Goal: Task Accomplishment & Management: Use online tool/utility

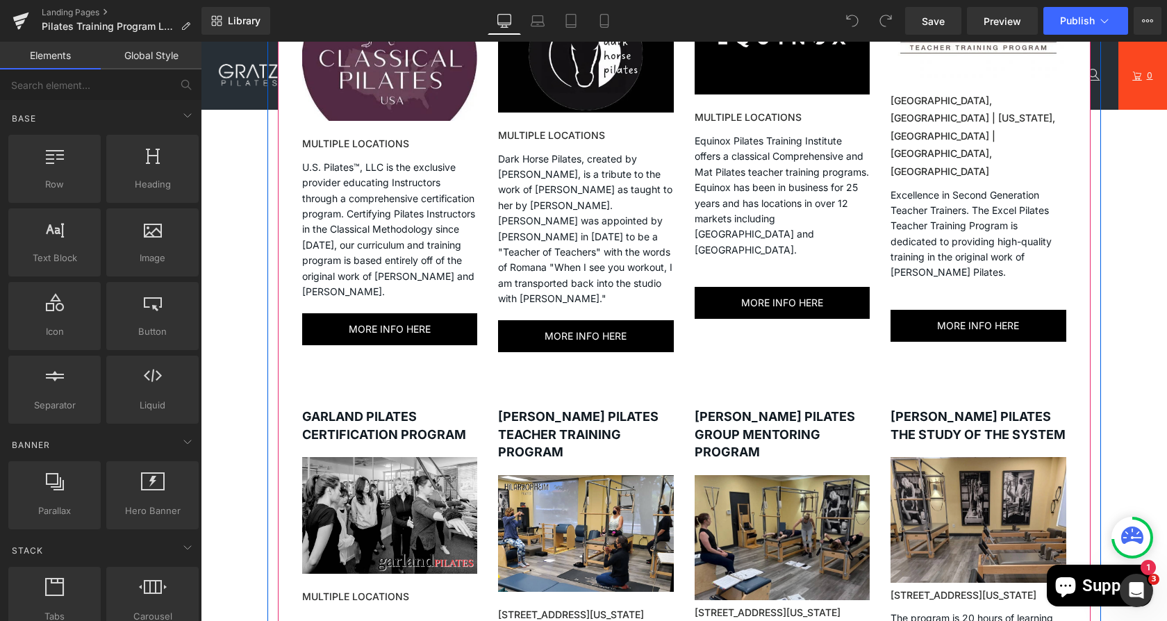
scroll to position [1048, 0]
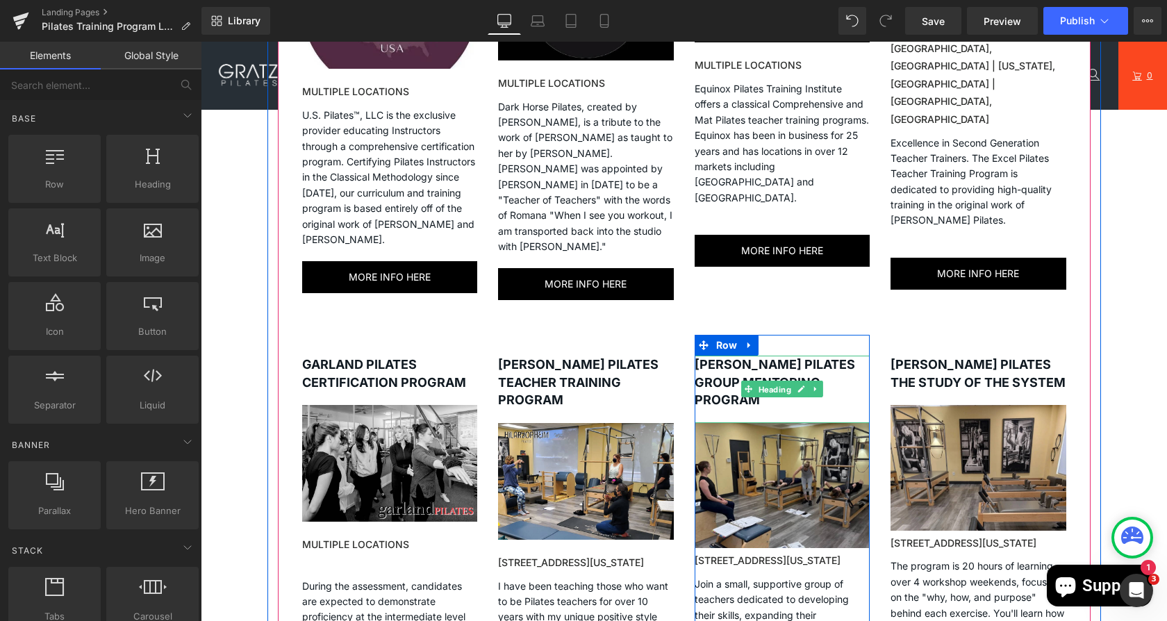
click at [760, 381] on span "Heading" at bounding box center [775, 389] width 38 height 17
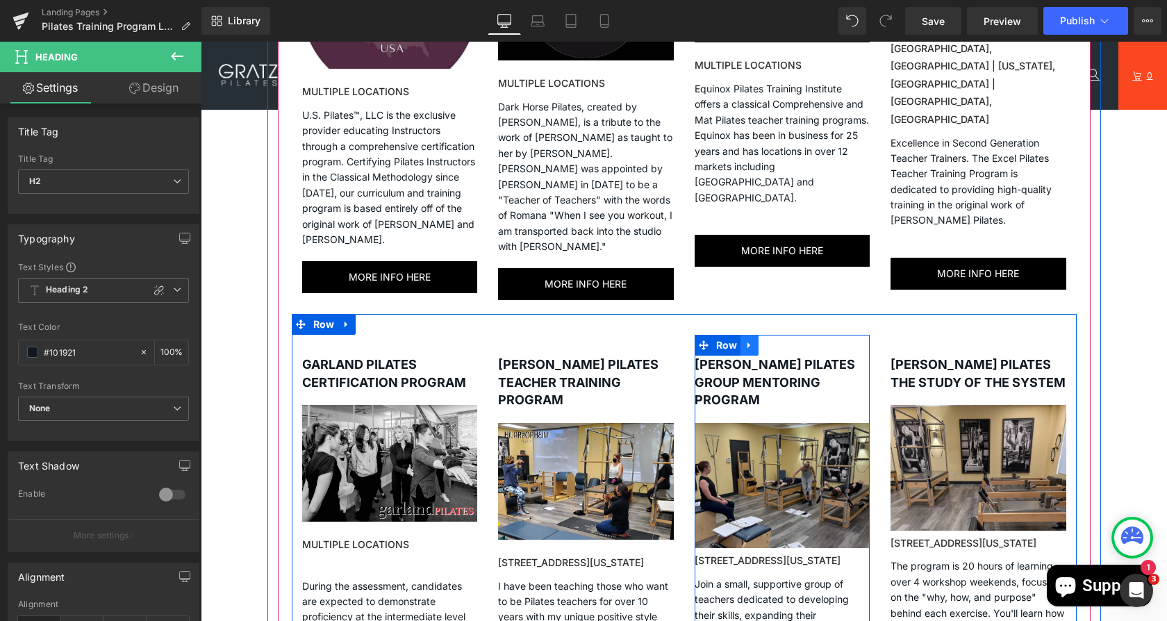
click at [744, 340] on icon at bounding box center [749, 345] width 10 height 10
click at [781, 340] on icon at bounding box center [786, 345] width 10 height 10
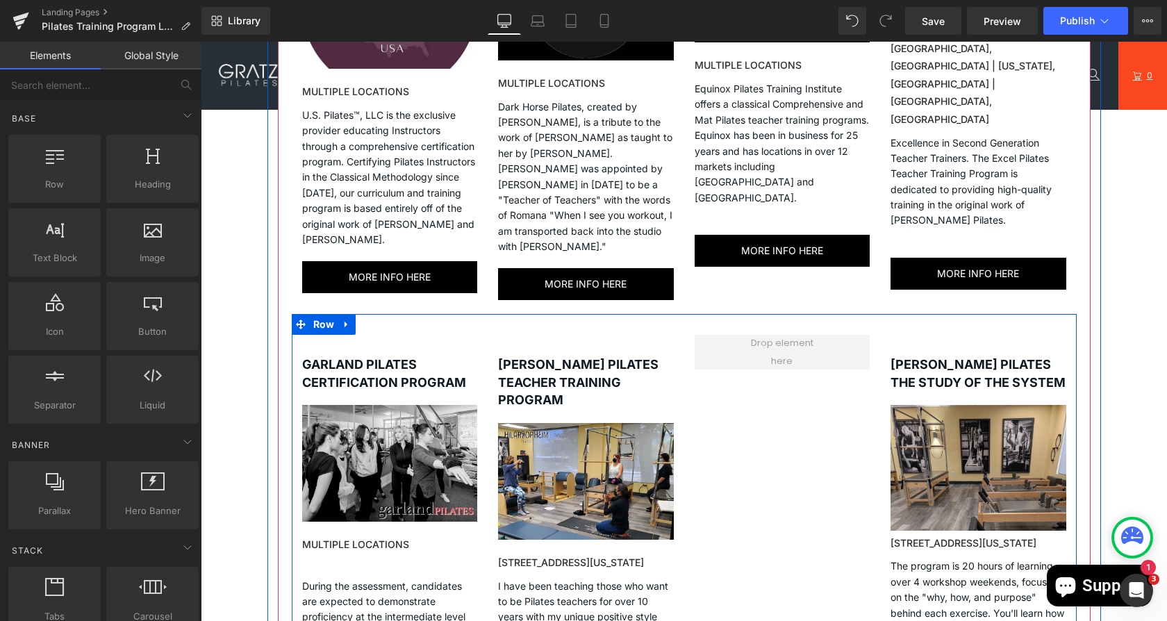
click at [905, 357] on strong "[PERSON_NAME] PILATES THE STUDY OF THE SYSTEM" at bounding box center [977, 373] width 175 height 33
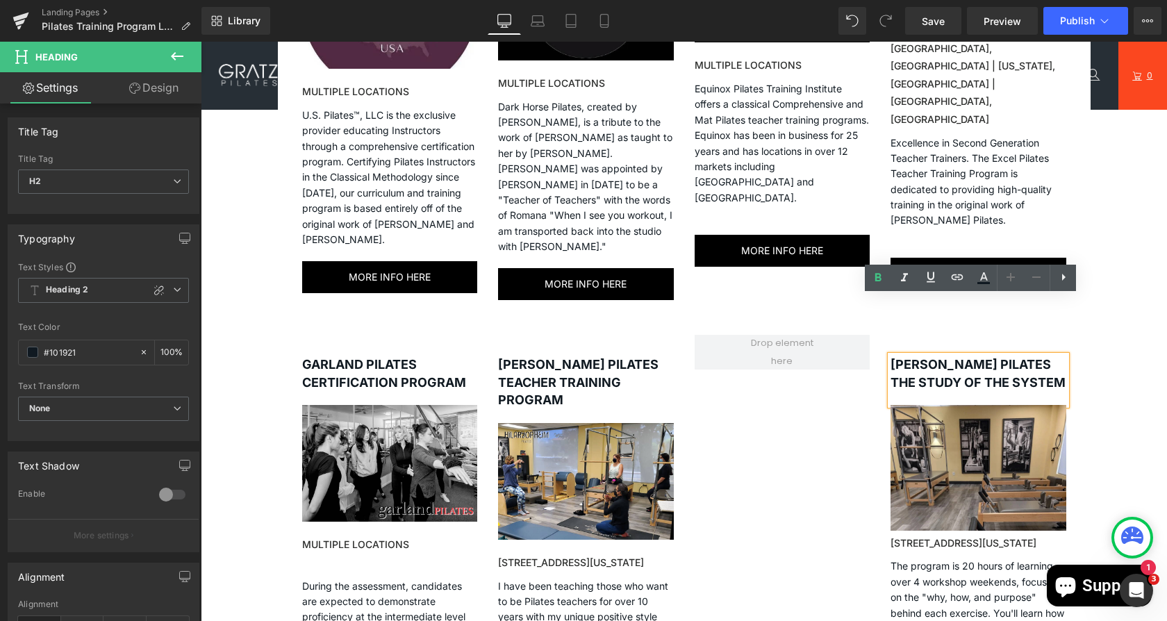
click at [908, 356] on div "[PERSON_NAME] PILATES THE STUDY OF THE SYSTEM" at bounding box center [978, 380] width 176 height 49
click at [830, 354] on div "GARLAND PILATES CERTIFICATION PROGRAM Heading Image MULTIPLE LOCATIONS Heading …" at bounding box center [684, 536] width 785 height 444
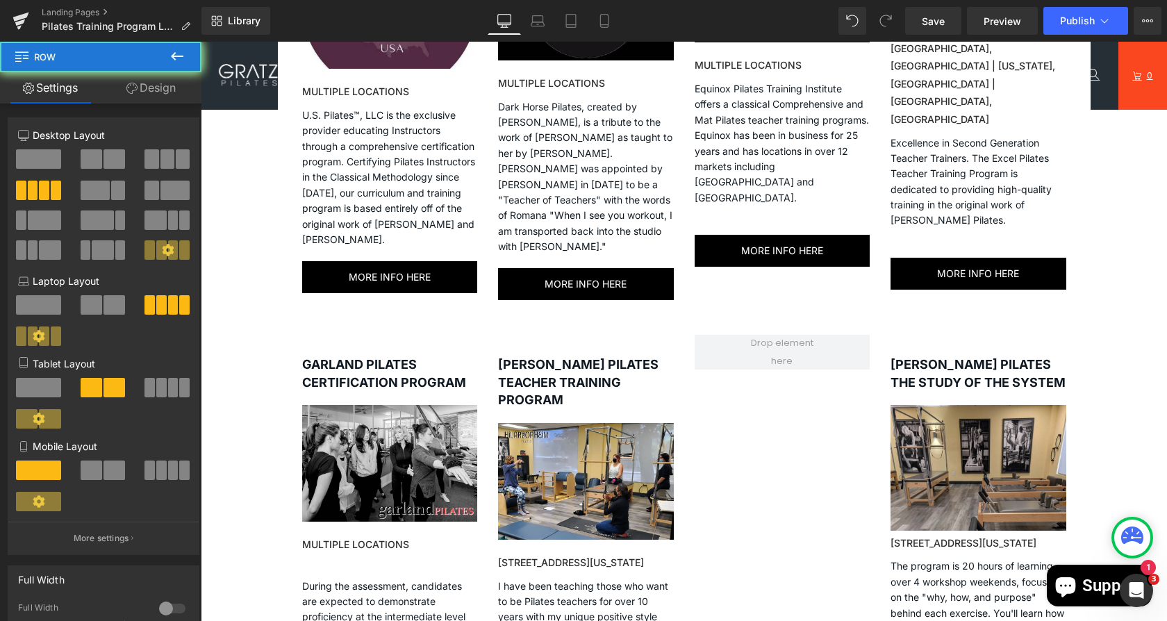
click at [955, 357] on strong "[PERSON_NAME] PILATES THE STUDY OF THE SYSTEM" at bounding box center [977, 373] width 175 height 33
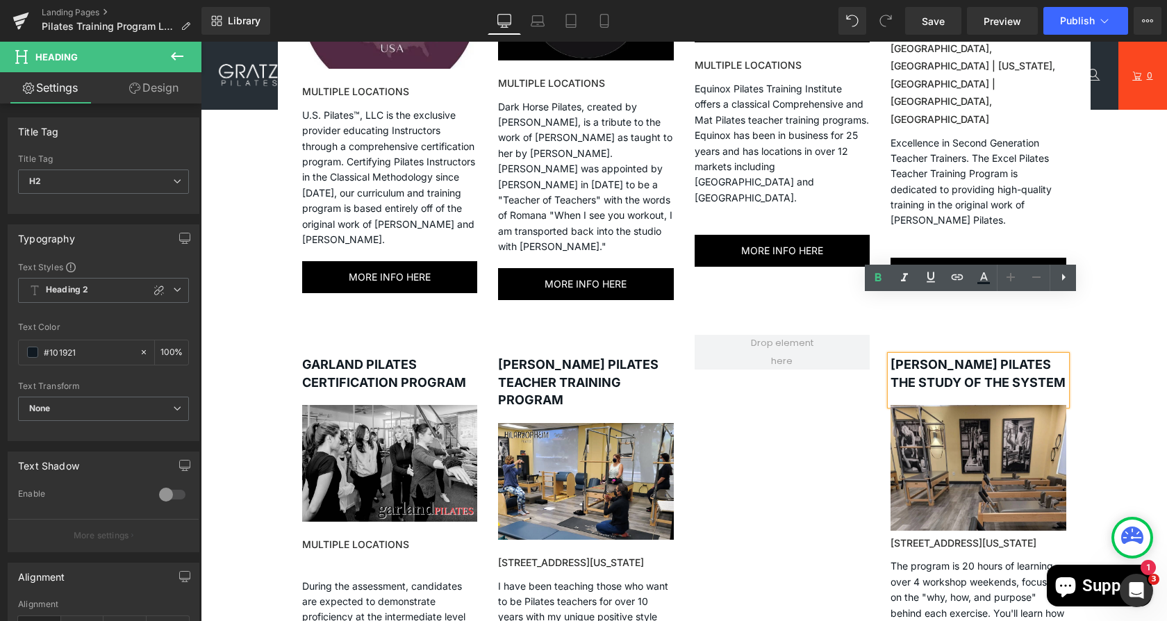
click at [809, 356] on div "GARLAND PILATES CERTIFICATION PROGRAM Heading Image MULTIPLE LOCATIONS Heading …" at bounding box center [684, 536] width 785 height 444
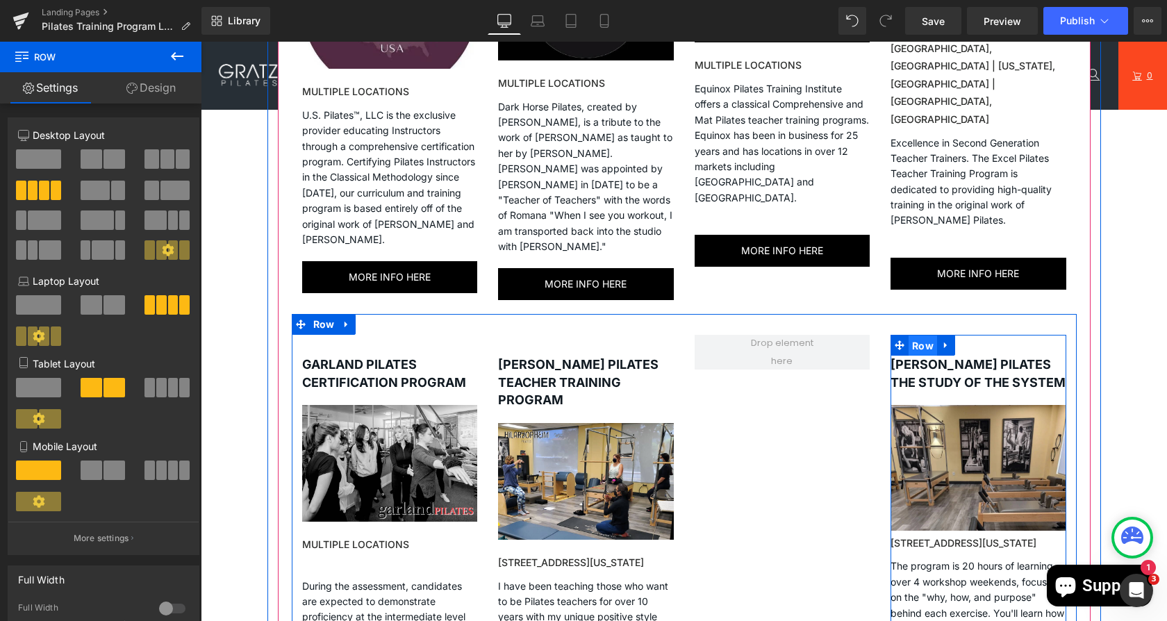
click at [915, 335] on span "Row" at bounding box center [922, 345] width 28 height 21
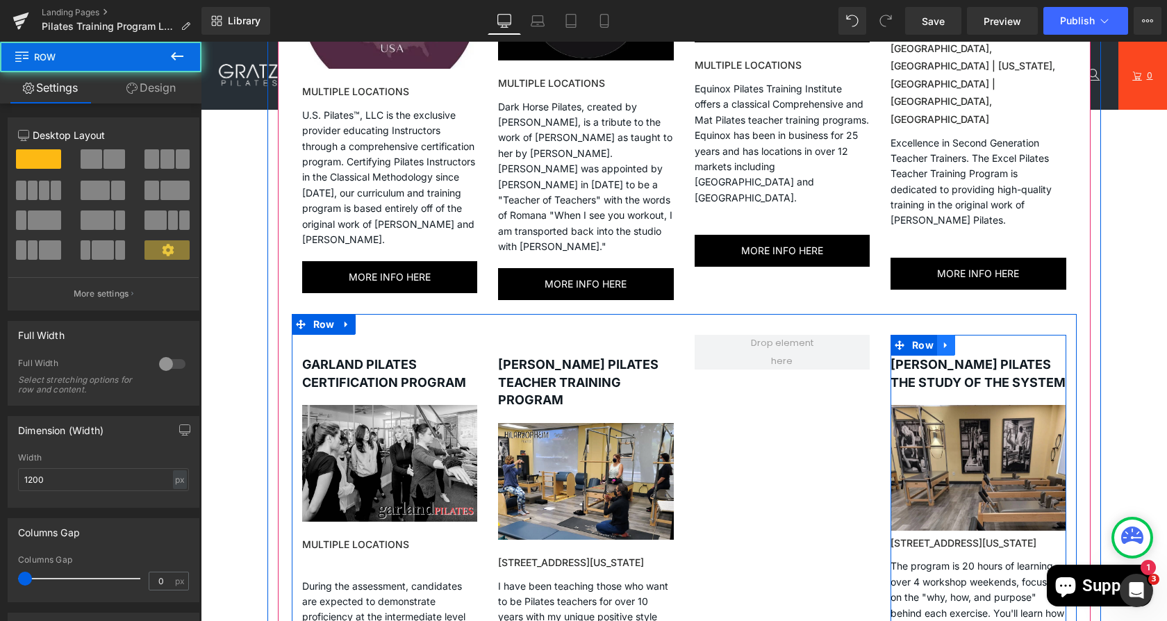
click at [941, 340] on icon at bounding box center [946, 345] width 10 height 10
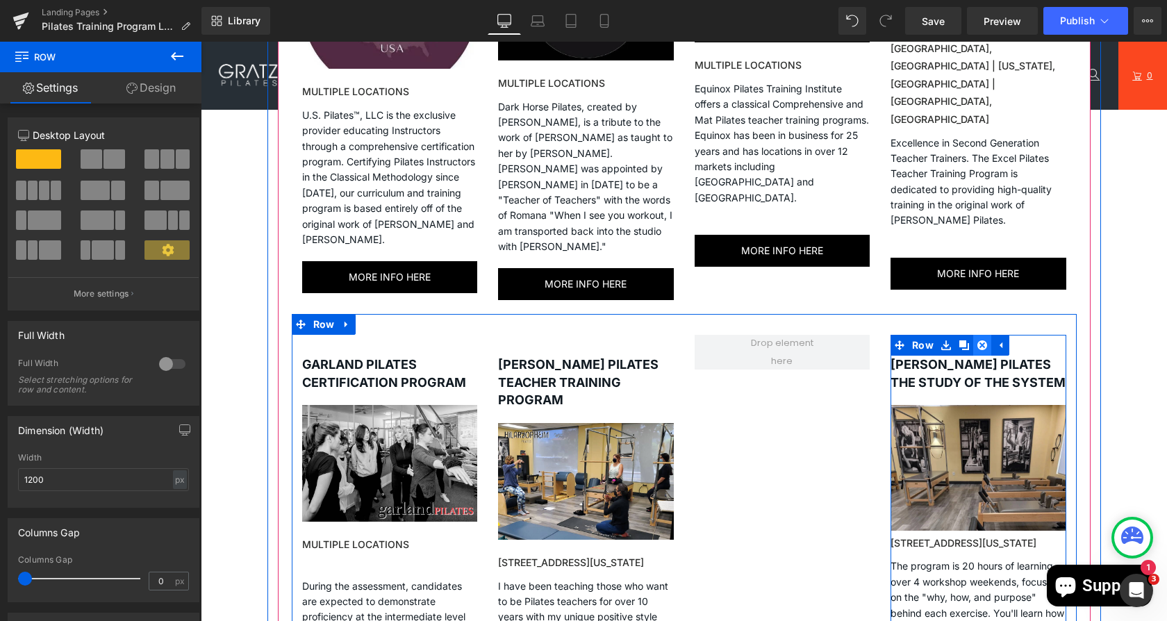
click at [977, 340] on icon at bounding box center [982, 345] width 10 height 10
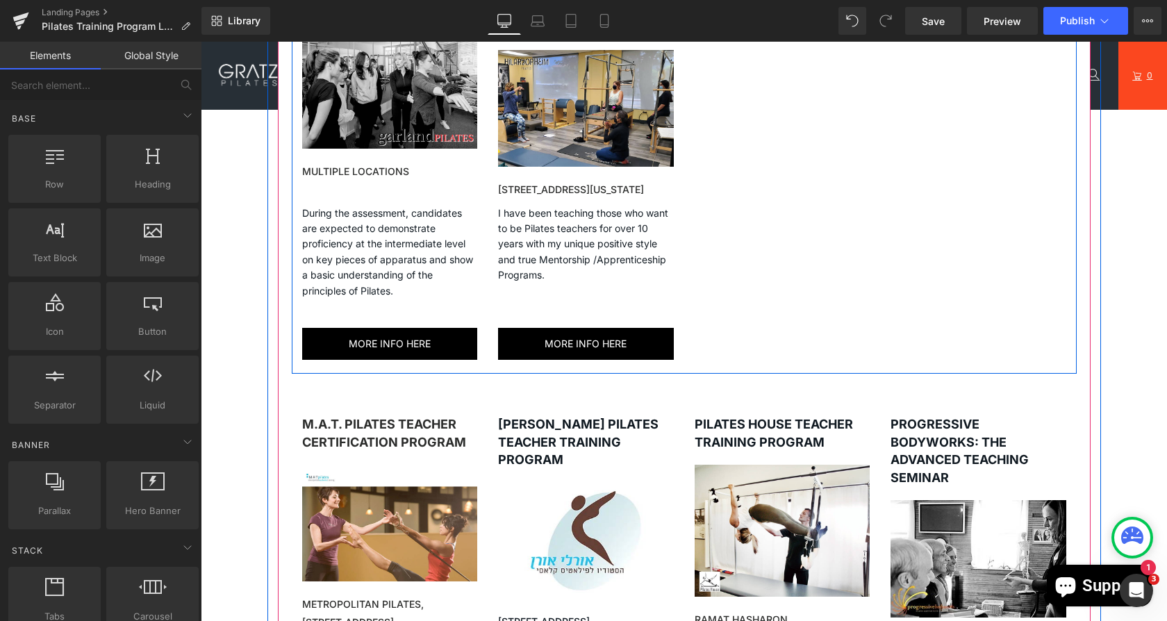
scroll to position [1424, 0]
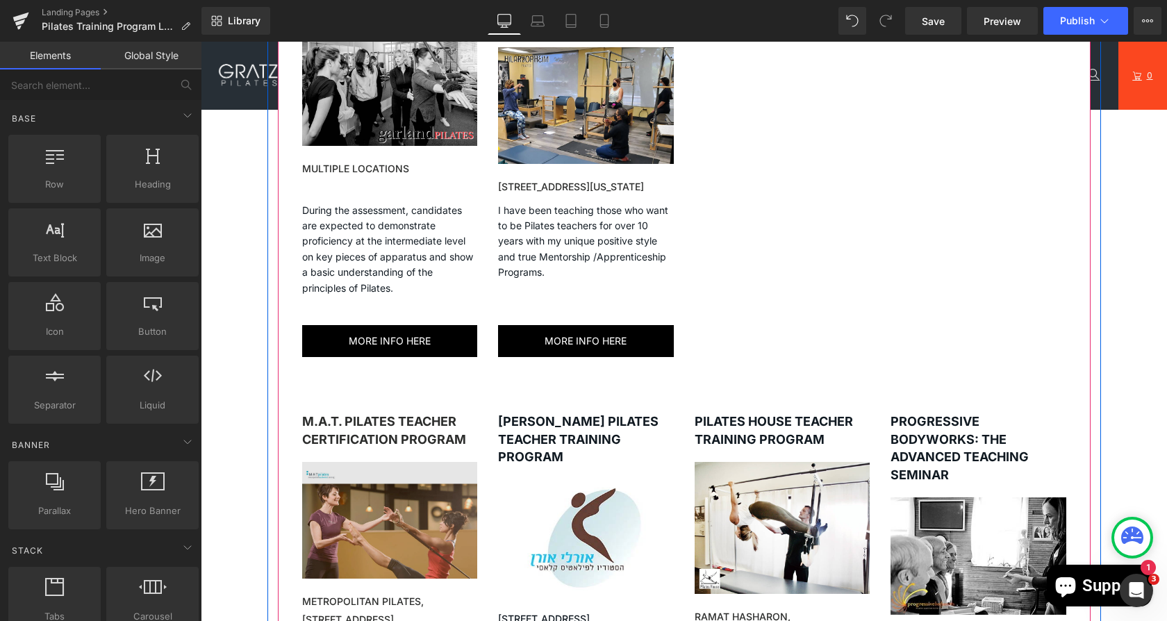
click at [374, 462] on img at bounding box center [390, 527] width 176 height 131
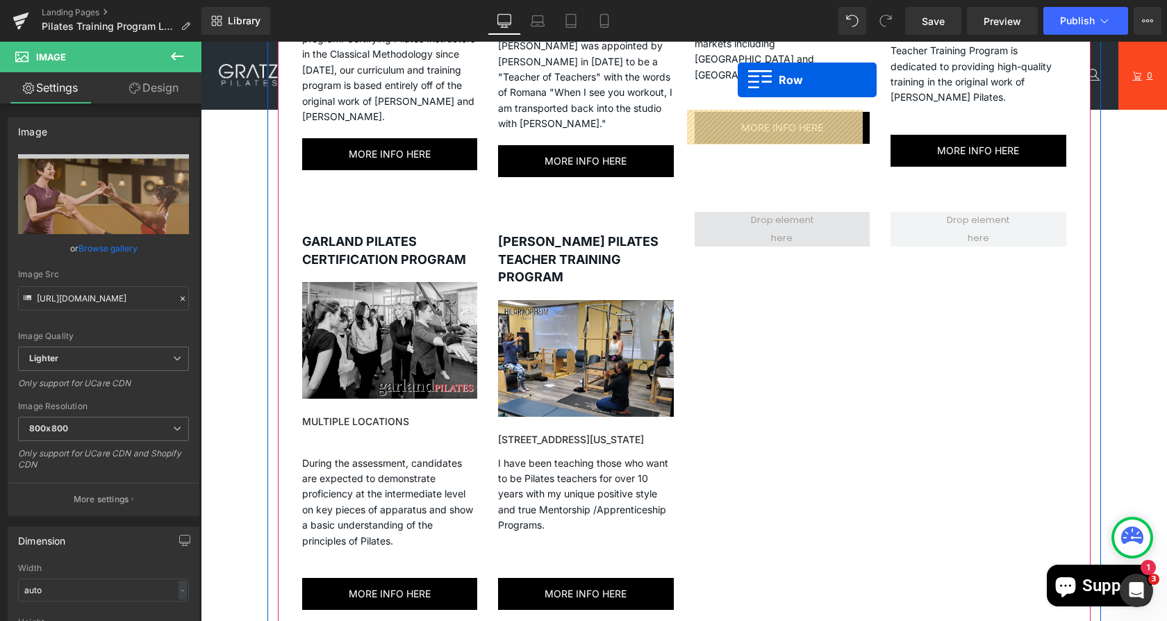
scroll to position [1100, 0]
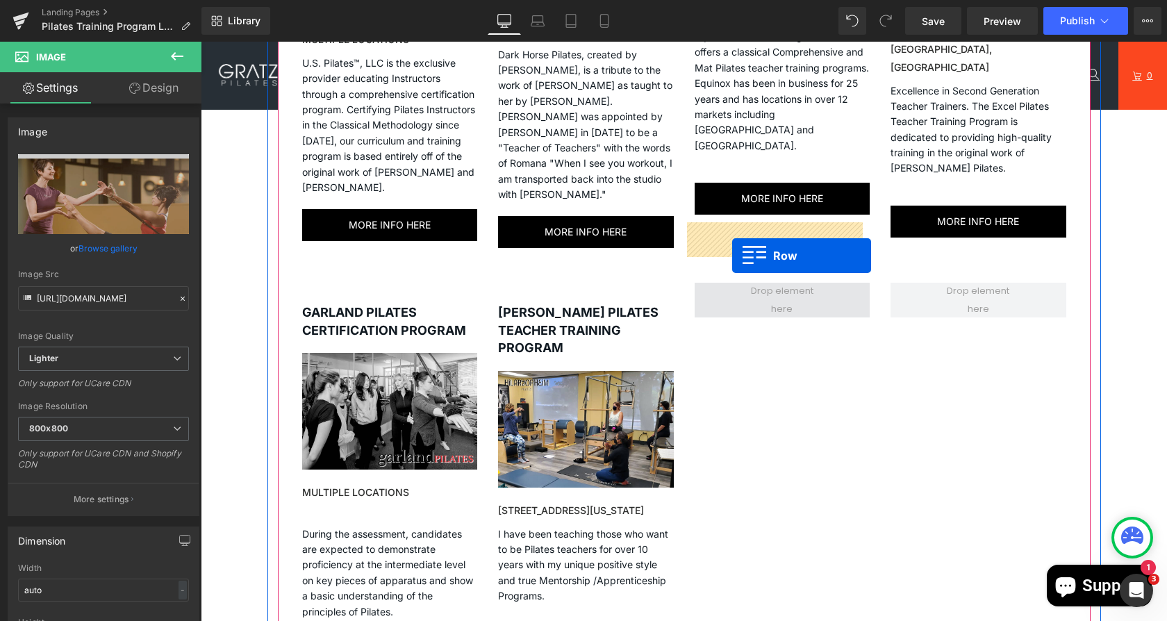
drag, startPoint x: 303, startPoint y: 362, endPoint x: 717, endPoint y: 244, distance: 431.1
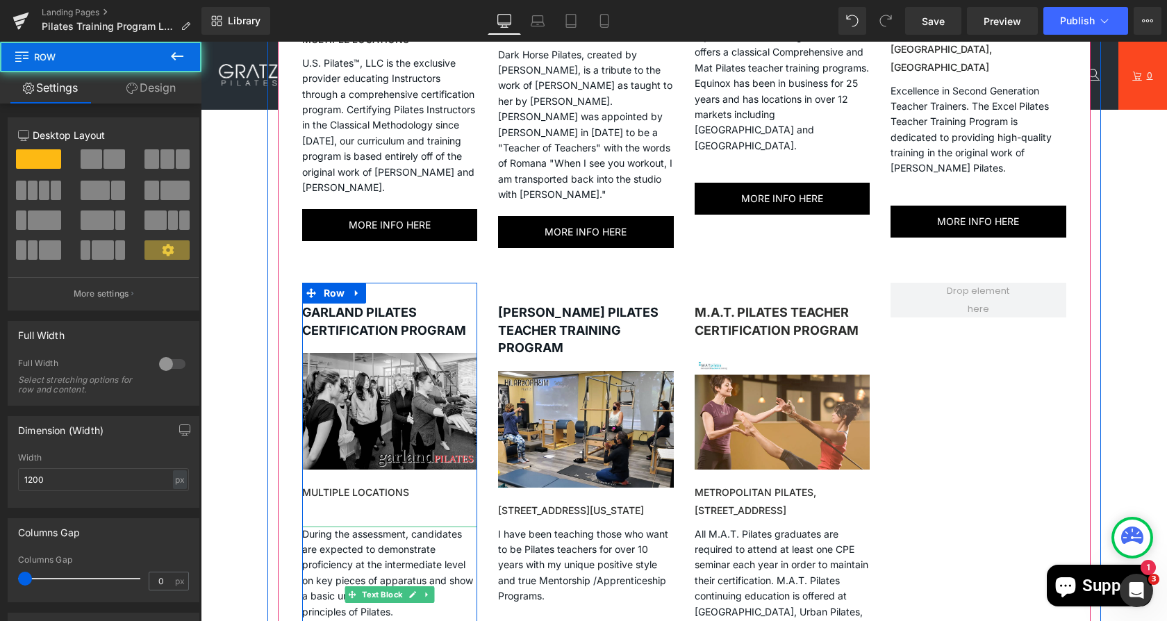
scroll to position [1442, 0]
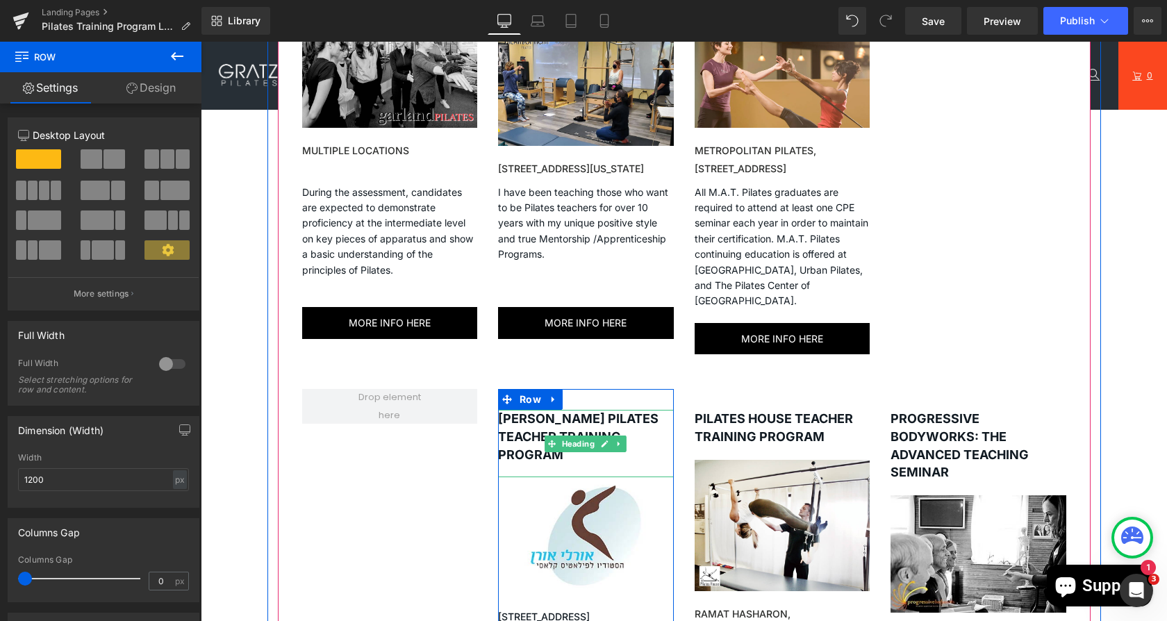
click at [529, 411] on strong "[PERSON_NAME] PILATES TEACHER TRAINING PROGRAM" at bounding box center [578, 436] width 160 height 50
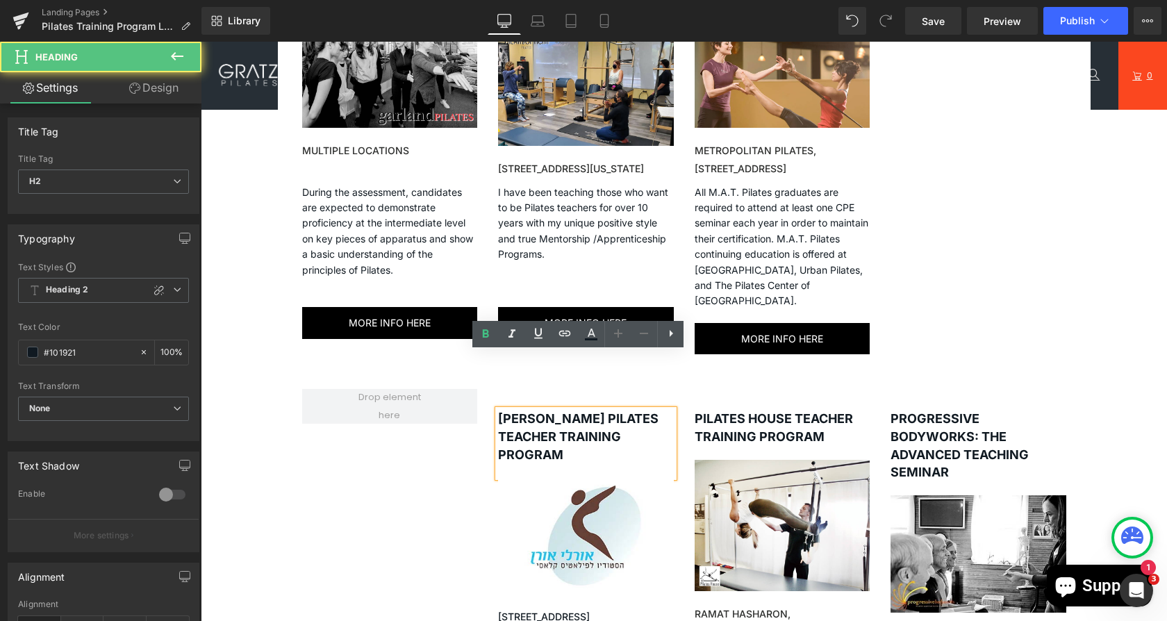
click at [442, 479] on div "[PERSON_NAME] PILATES TEACHER TRAINING PROGRAM Heading Image [STREET_ADDRESS] H…" at bounding box center [684, 601] width 785 height 467
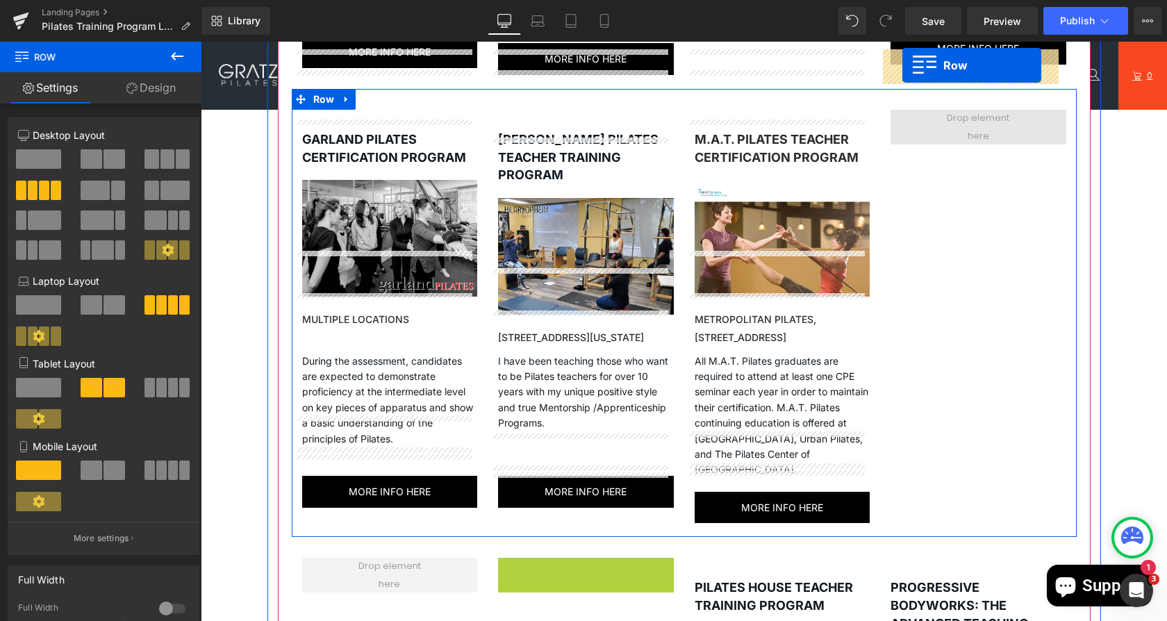
scroll to position [1189, 0]
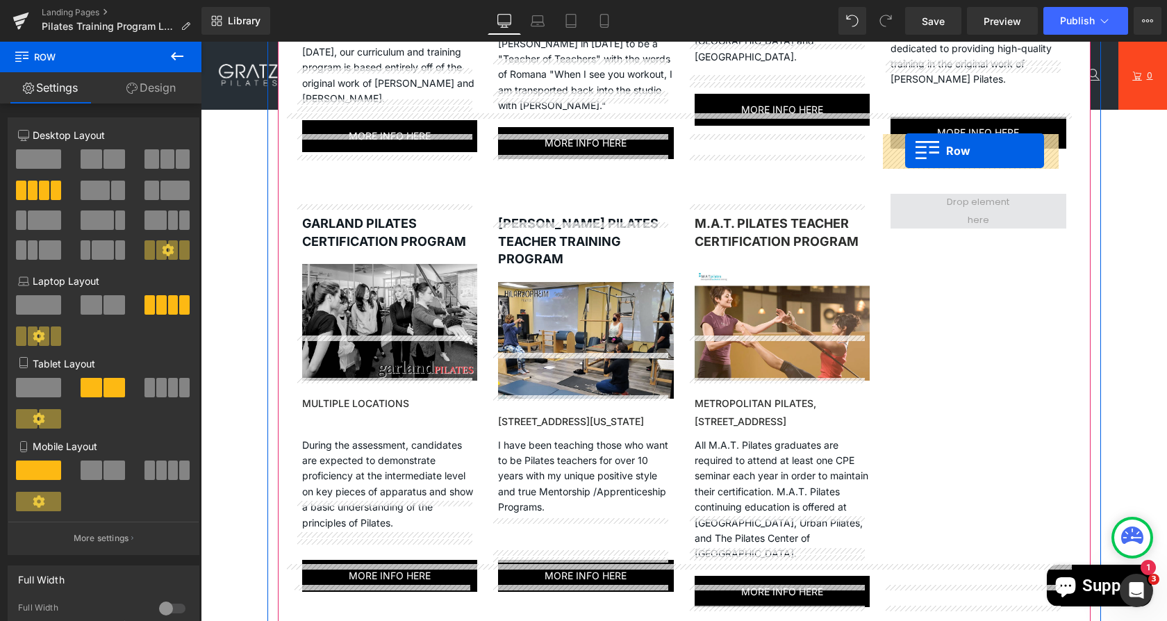
drag, startPoint x: 498, startPoint y: 342, endPoint x: 905, endPoint y: 150, distance: 449.8
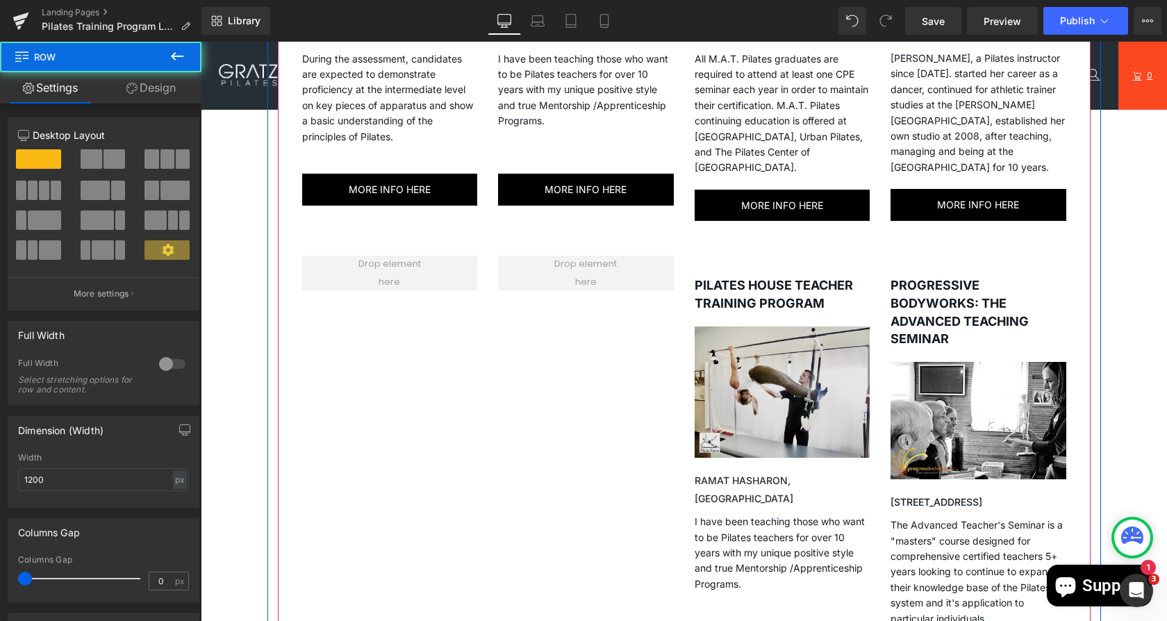
scroll to position [1576, 0]
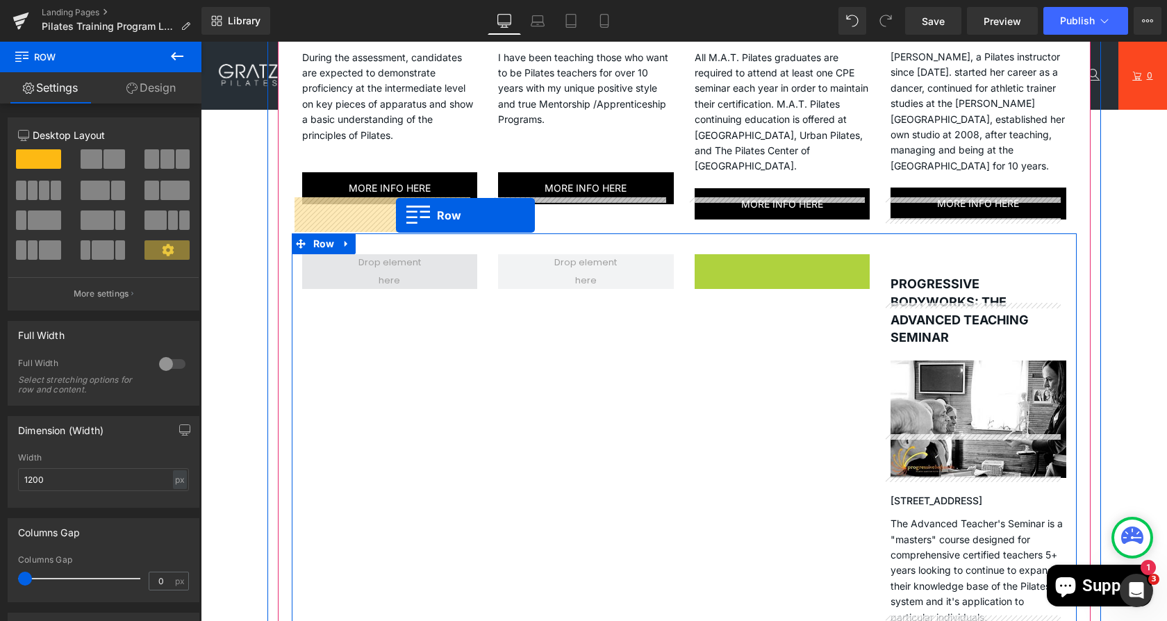
drag, startPoint x: 700, startPoint y: 210, endPoint x: 390, endPoint y: 216, distance: 309.8
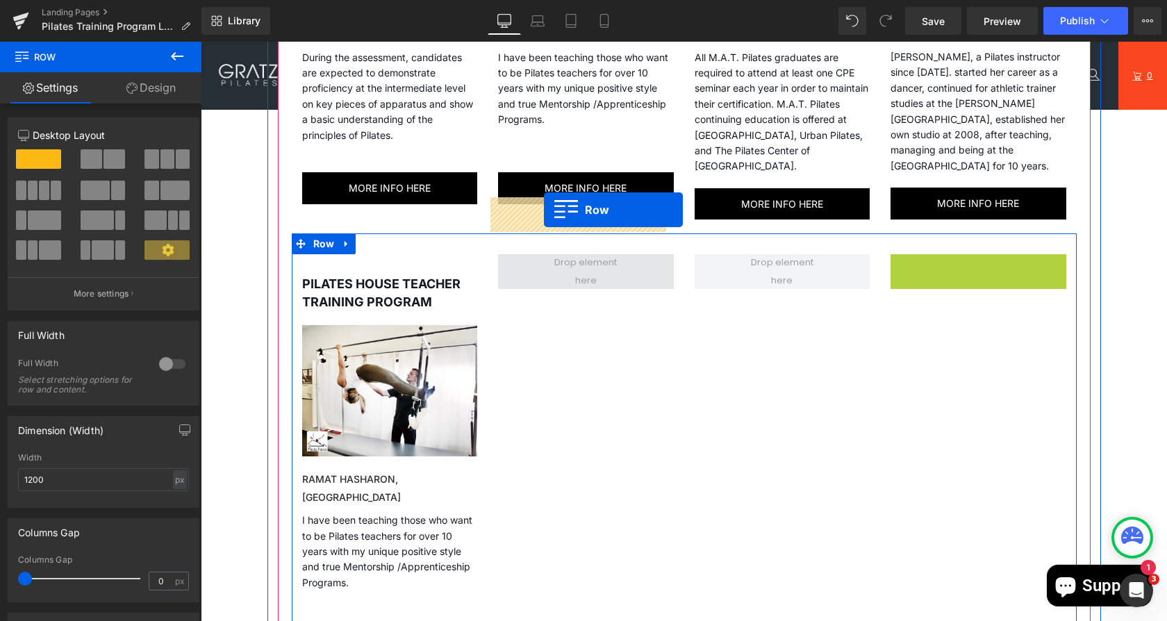
drag, startPoint x: 890, startPoint y: 210, endPoint x: 544, endPoint y: 210, distance: 345.8
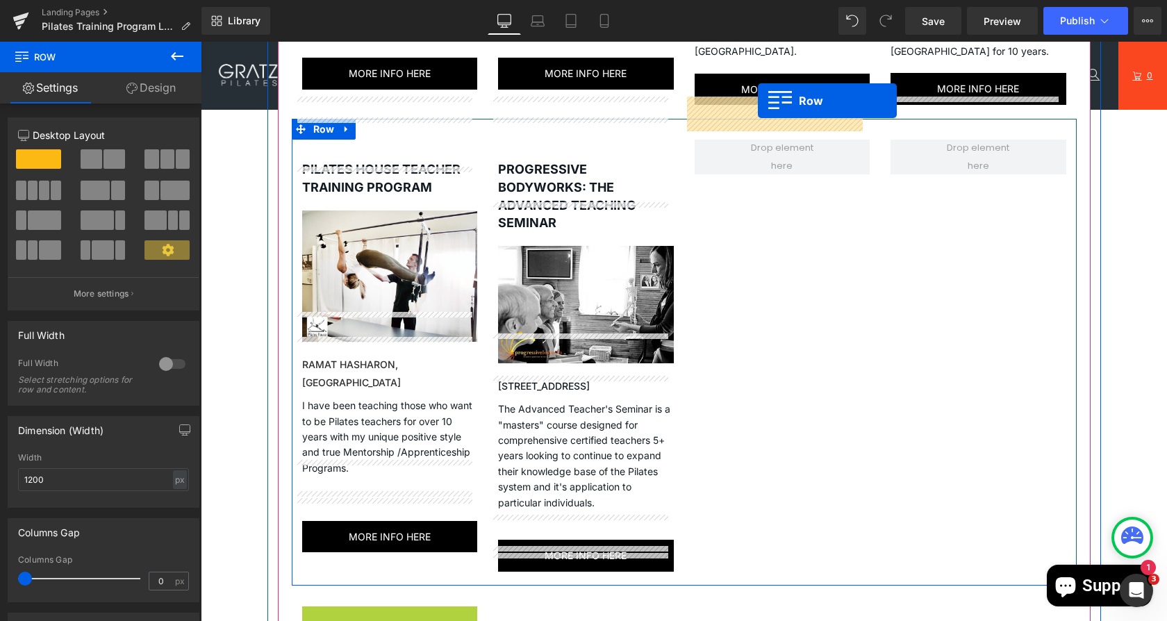
scroll to position [1606, 0]
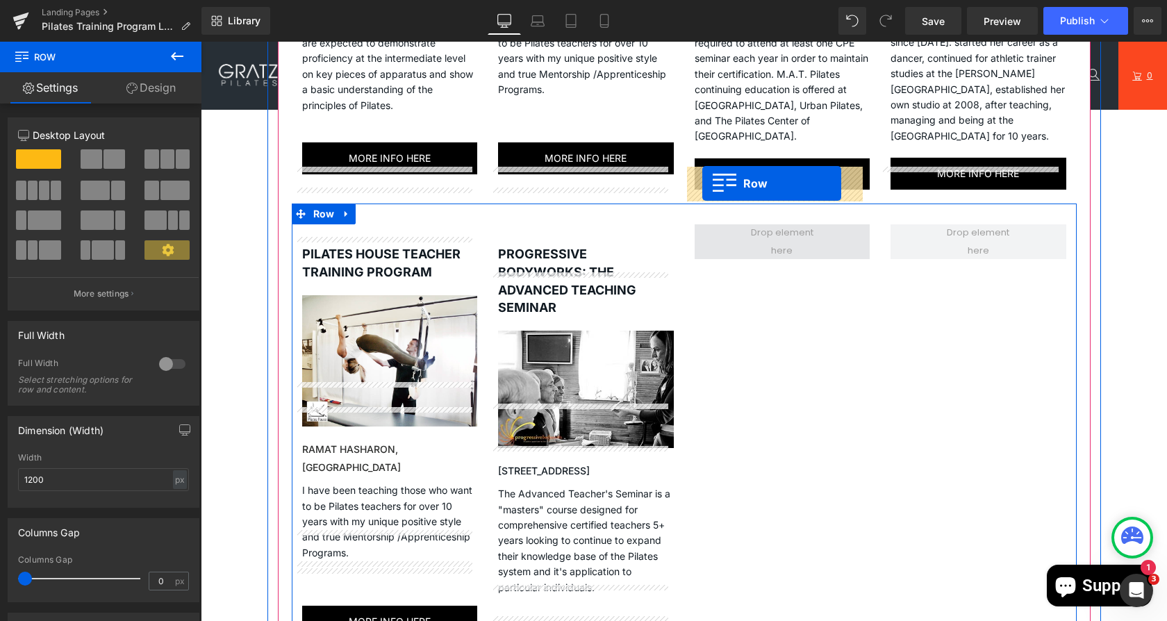
drag, startPoint x: 305, startPoint y: 271, endPoint x: 701, endPoint y: 183, distance: 405.4
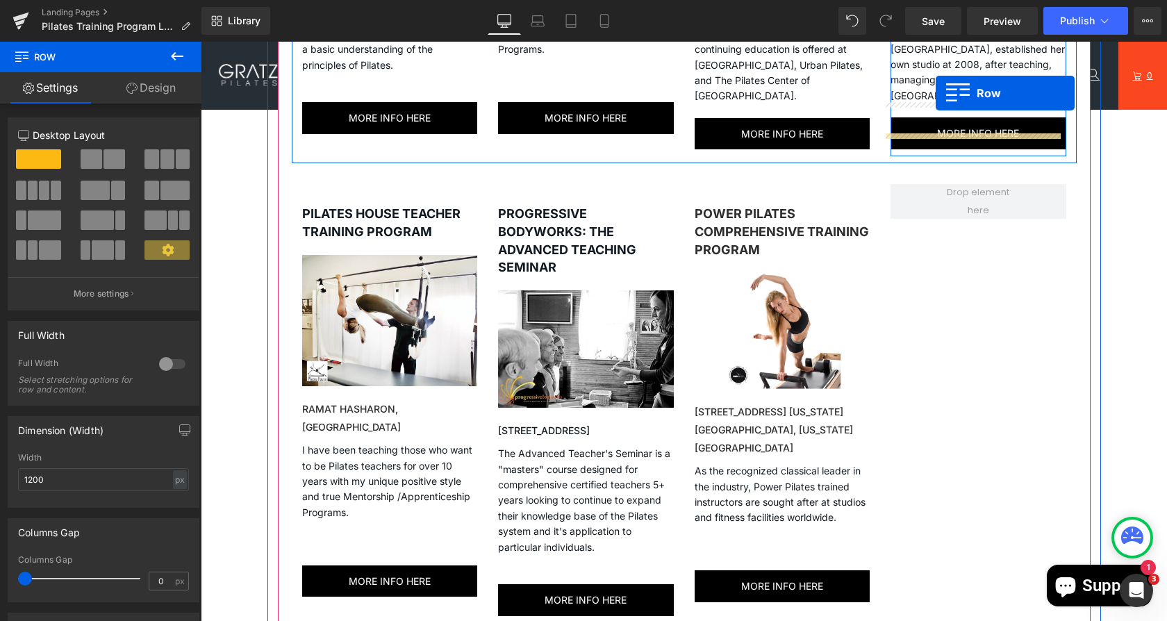
scroll to position [1604, 0]
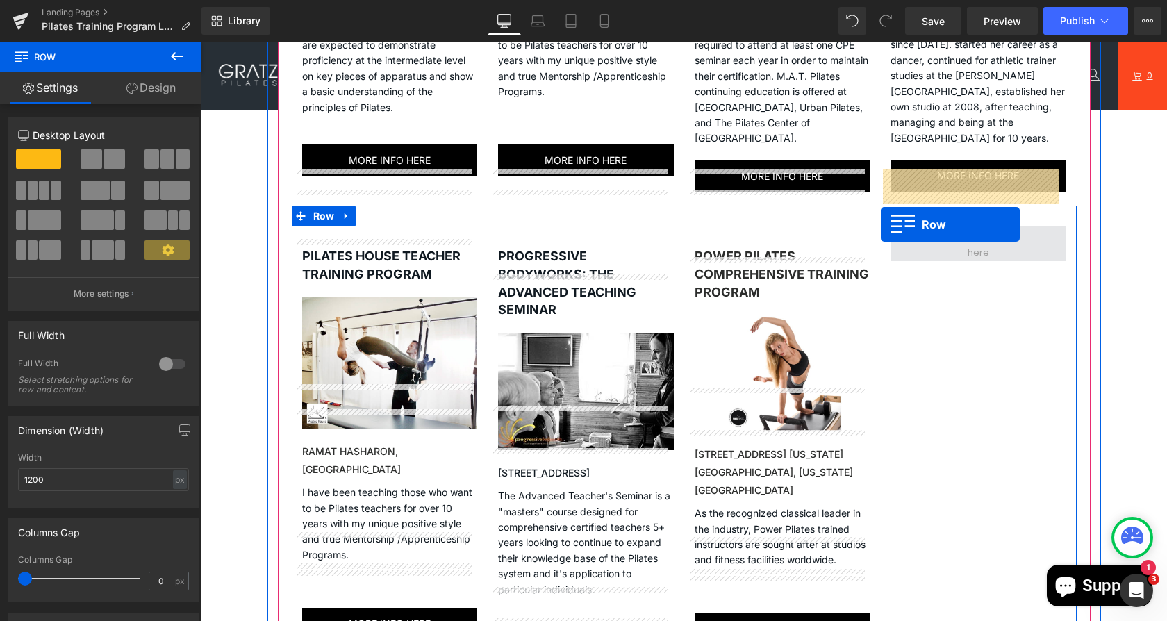
drag, startPoint x: 497, startPoint y: 329, endPoint x: 890, endPoint y: 188, distance: 417.8
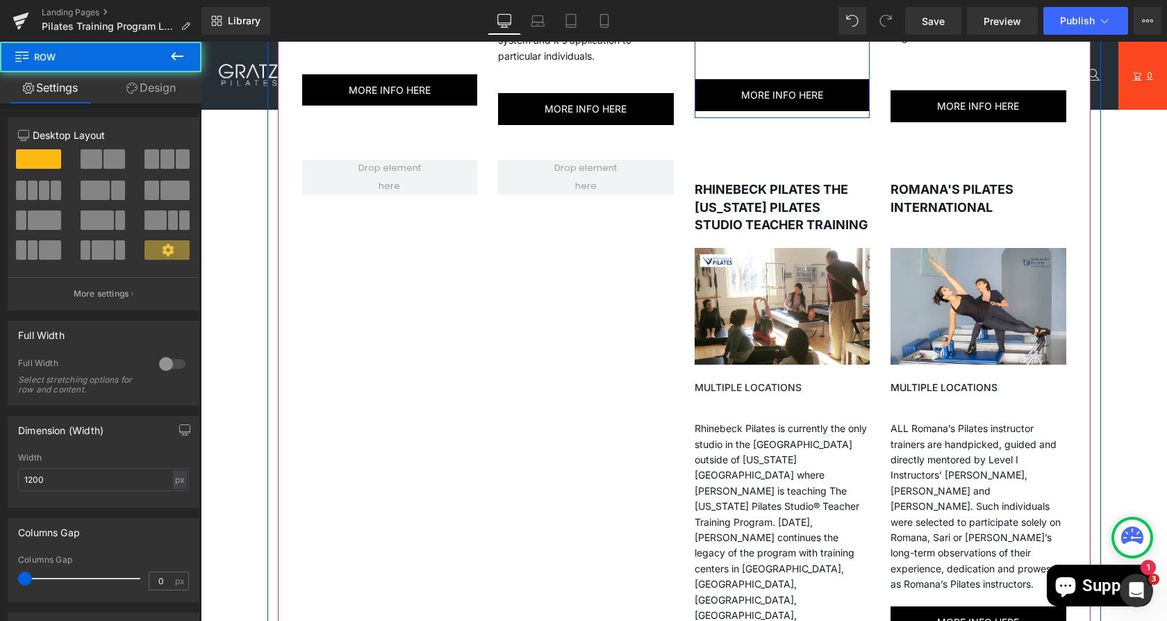
scroll to position [2139, 0]
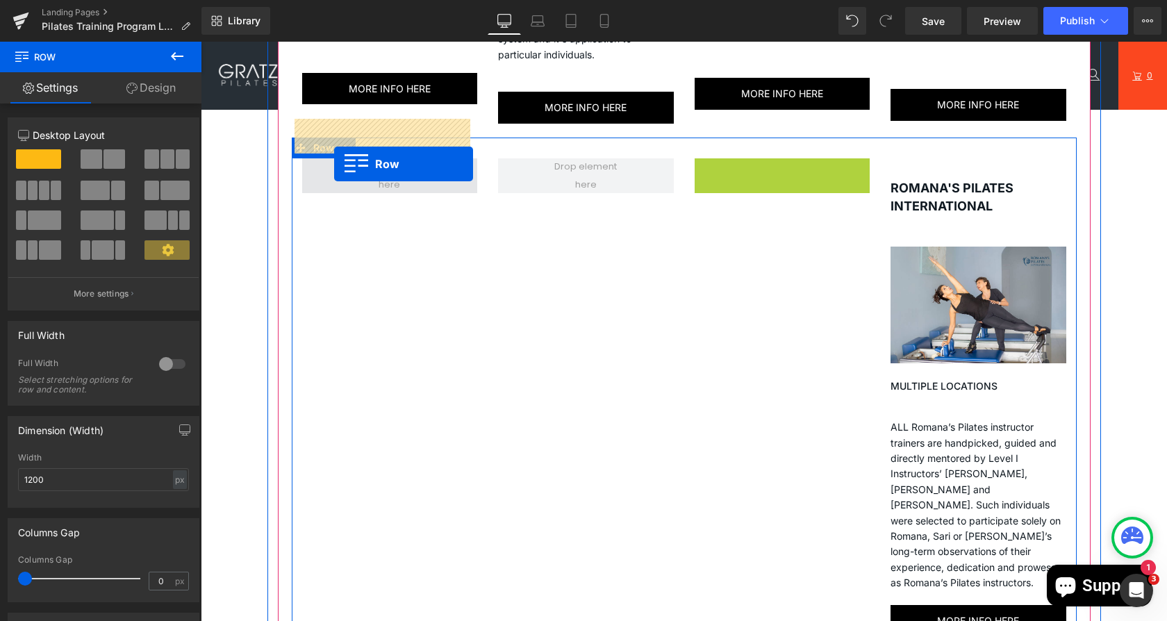
drag, startPoint x: 695, startPoint y: 129, endPoint x: 322, endPoint y: 147, distance: 373.4
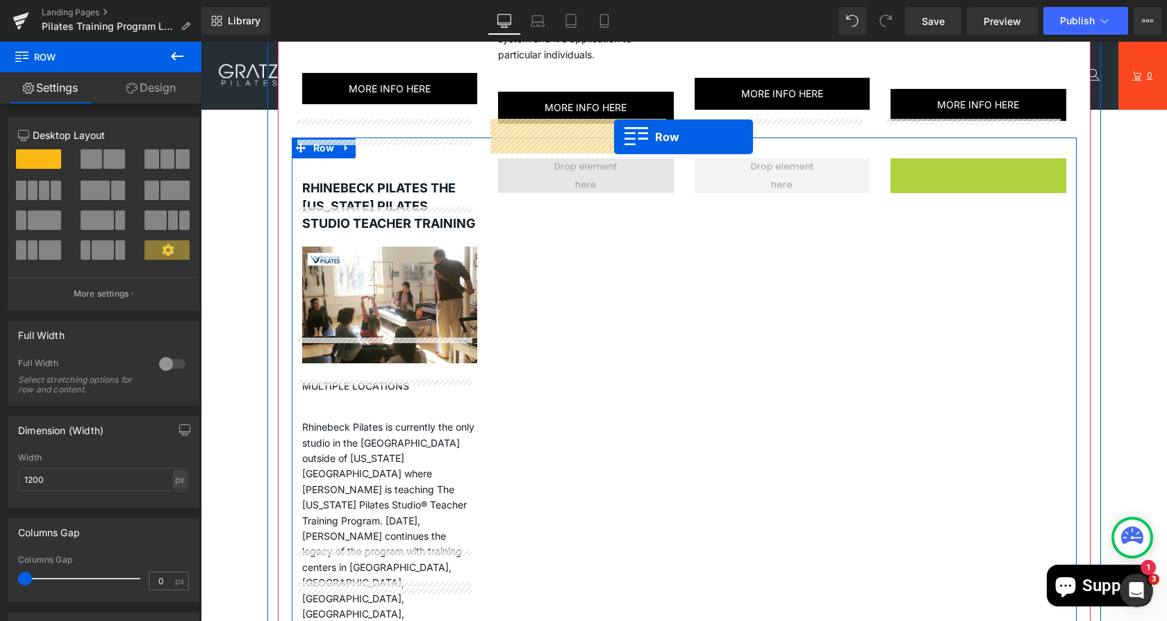
drag, startPoint x: 891, startPoint y: 131, endPoint x: 590, endPoint y: 138, distance: 301.5
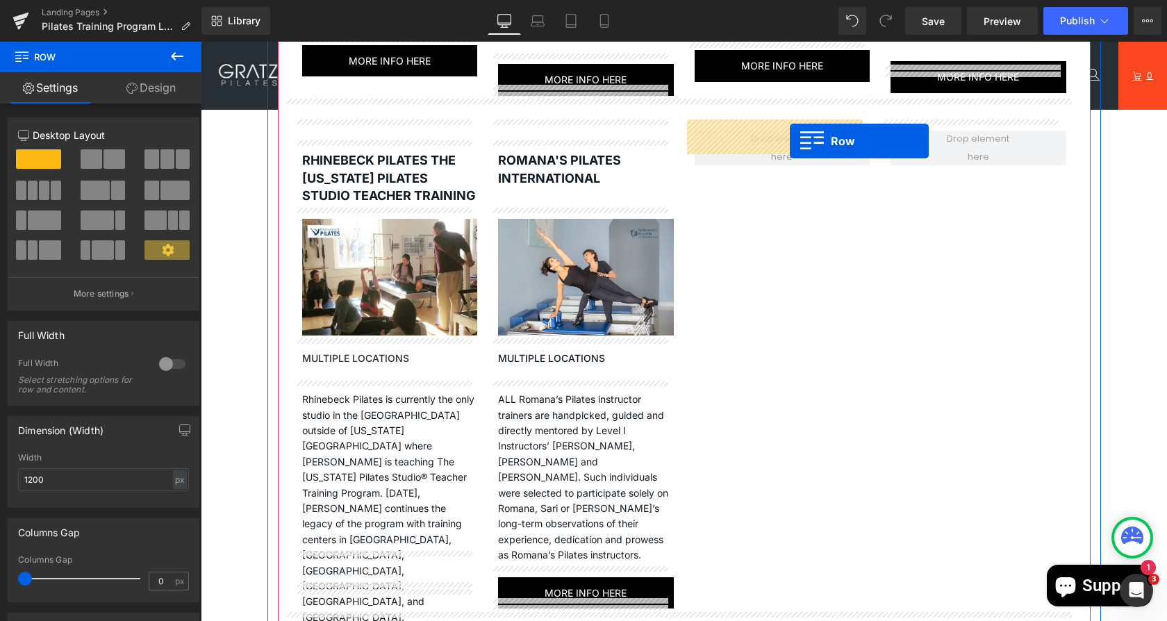
scroll to position [2138, 0]
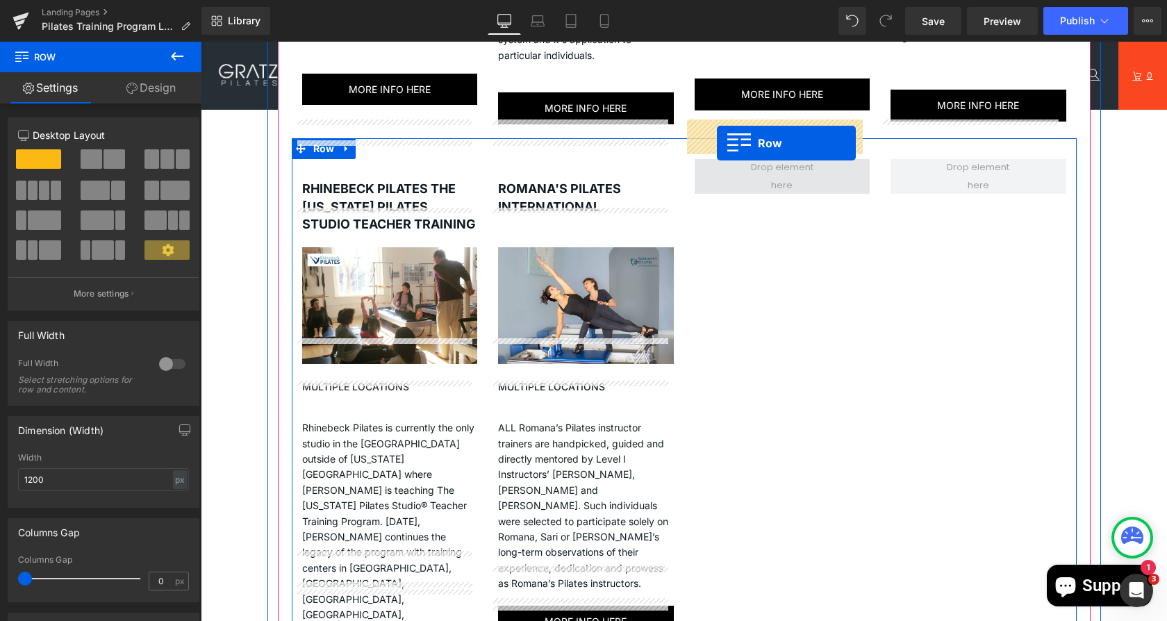
drag, startPoint x: 268, startPoint y: 192, endPoint x: 714, endPoint y: 140, distance: 448.9
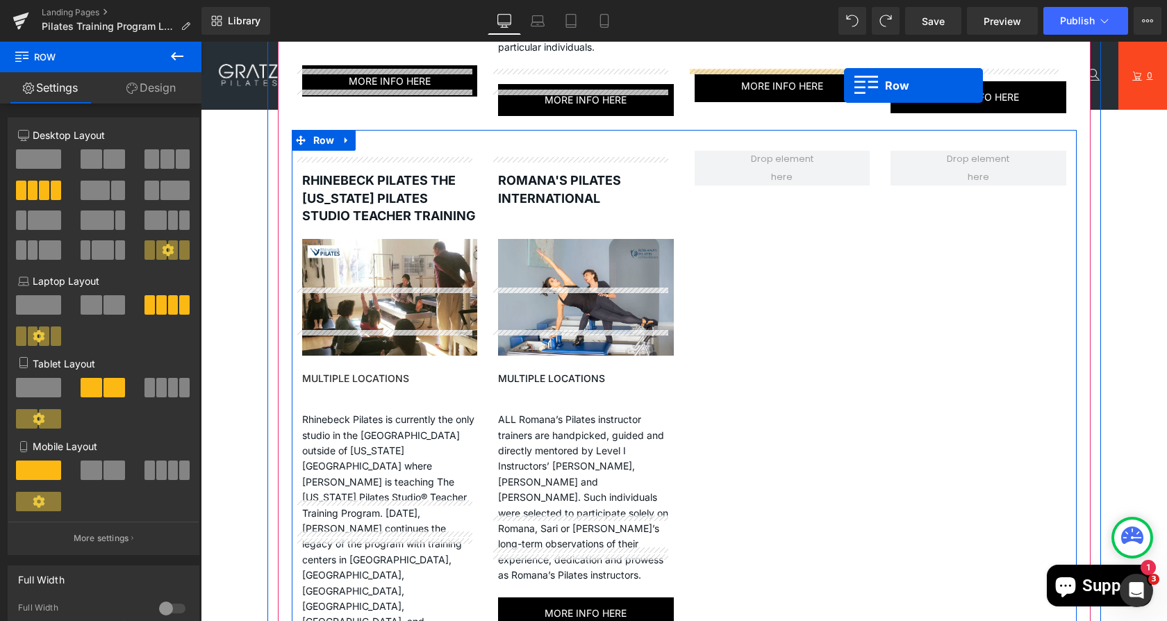
scroll to position [2119, 0]
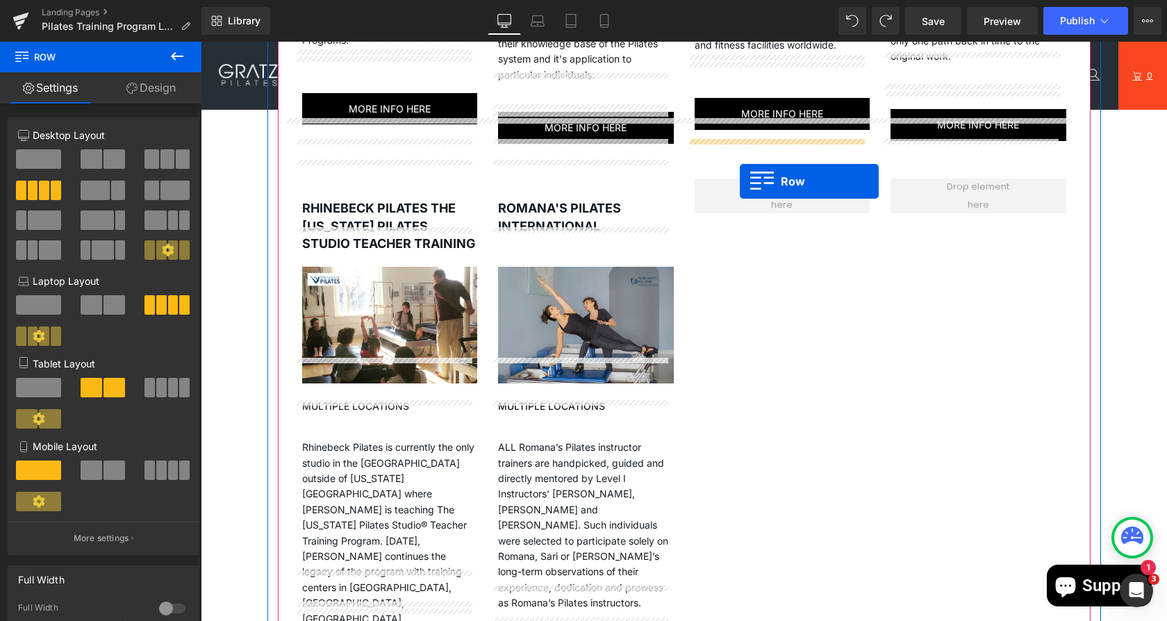
drag, startPoint x: 277, startPoint y: 192, endPoint x: 653, endPoint y: 229, distance: 377.6
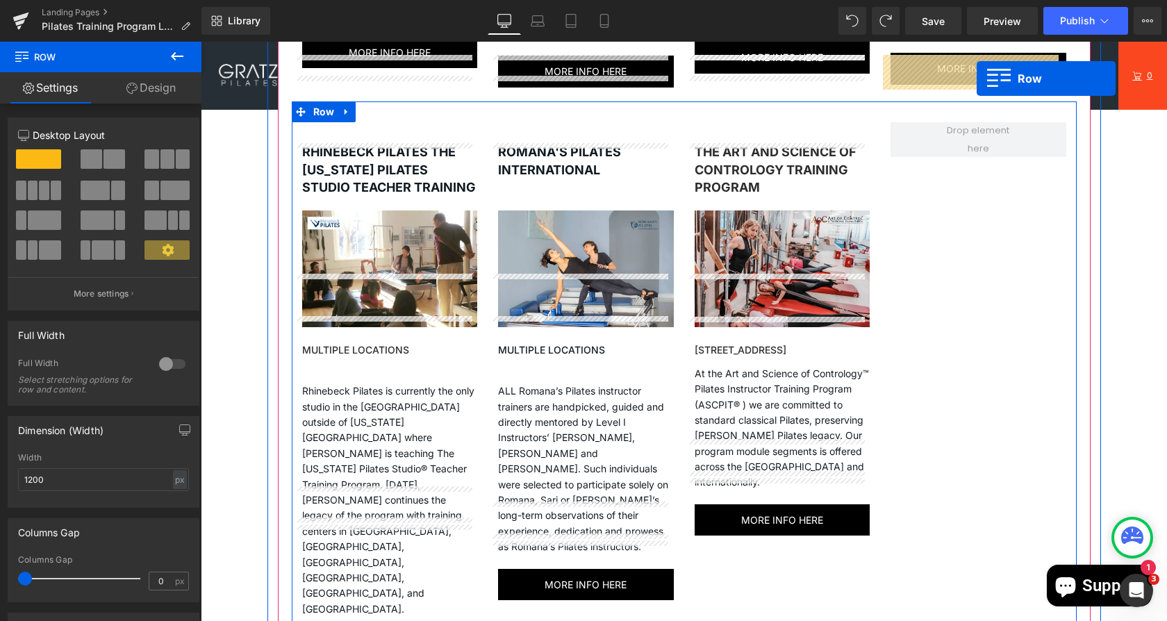
scroll to position [2063, 0]
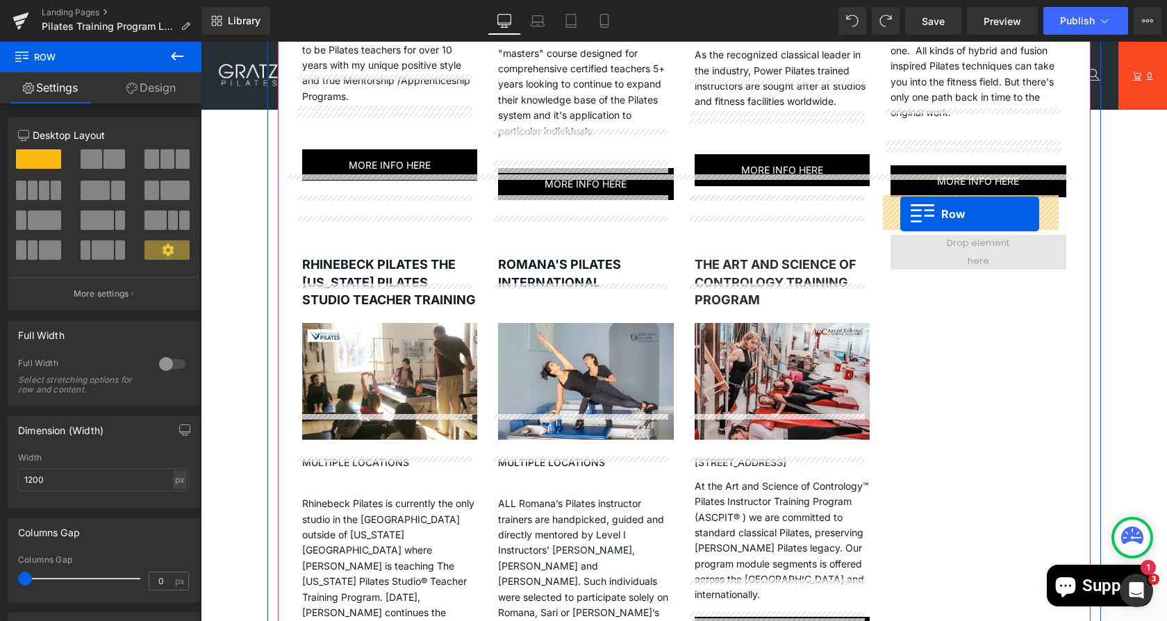
drag, startPoint x: 483, startPoint y: 274, endPoint x: 898, endPoint y: 215, distance: 418.8
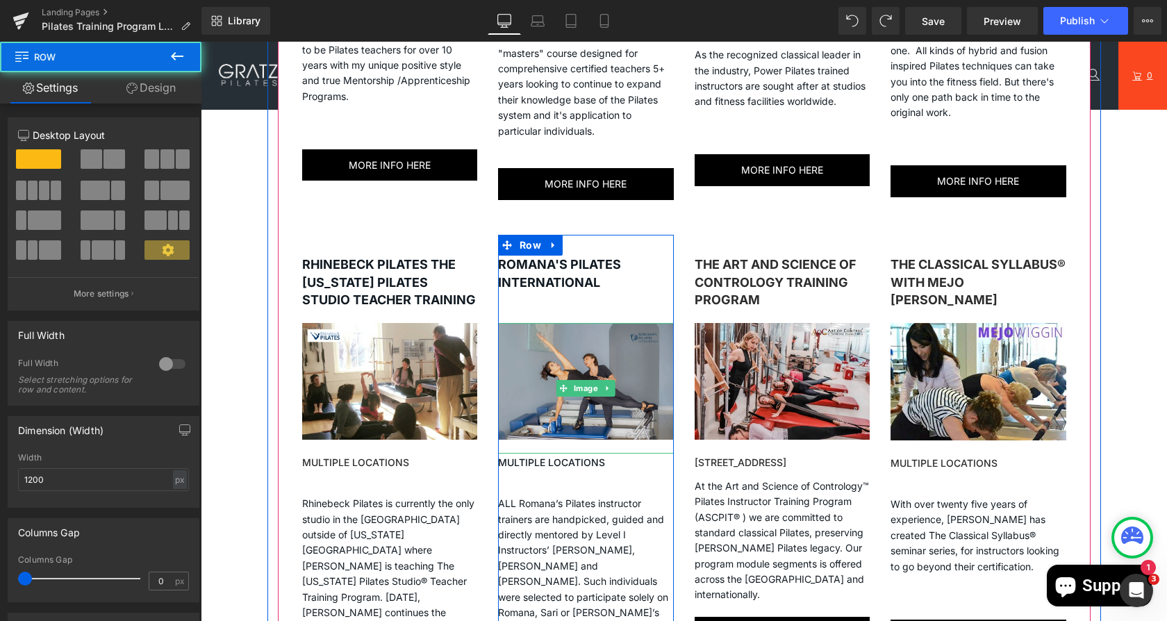
scroll to position [2509, 0]
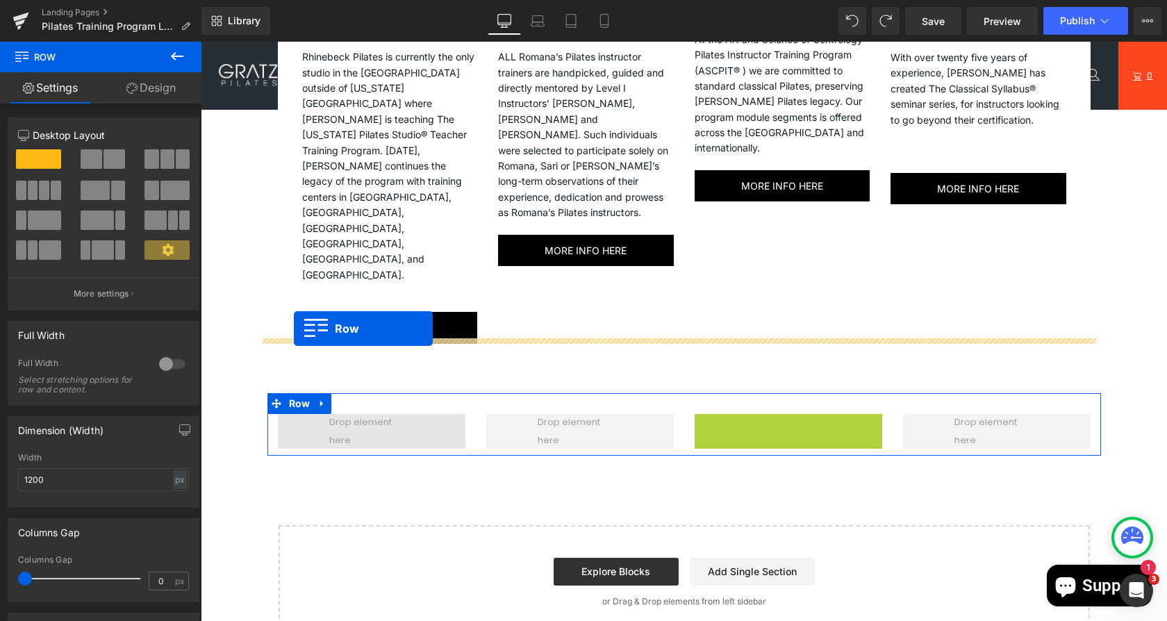
drag, startPoint x: 694, startPoint y: 313, endPoint x: 296, endPoint y: 326, distance: 398.1
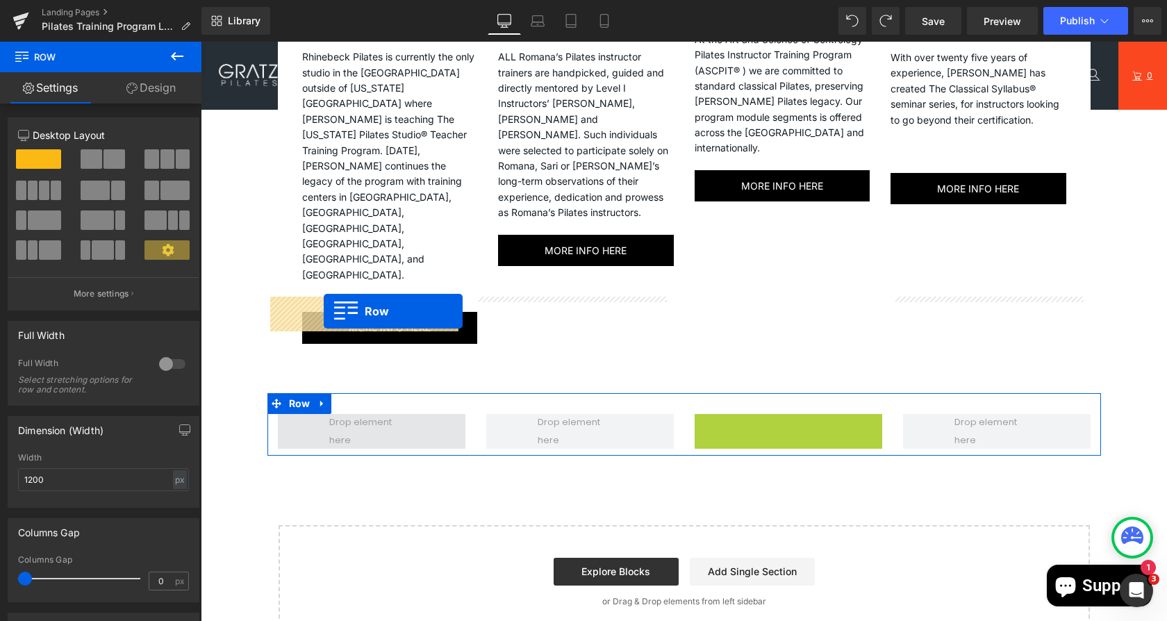
drag, startPoint x: 693, startPoint y: 303, endPoint x: 324, endPoint y: 310, distance: 368.8
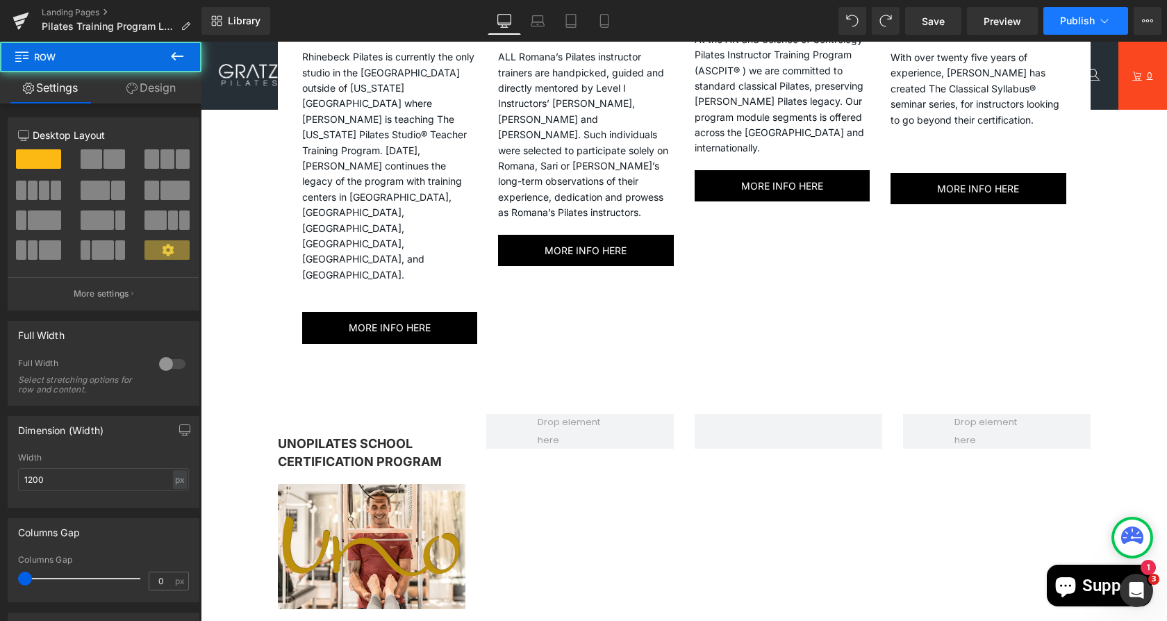
click at [1095, 29] on button "Publish" at bounding box center [1085, 21] width 85 height 28
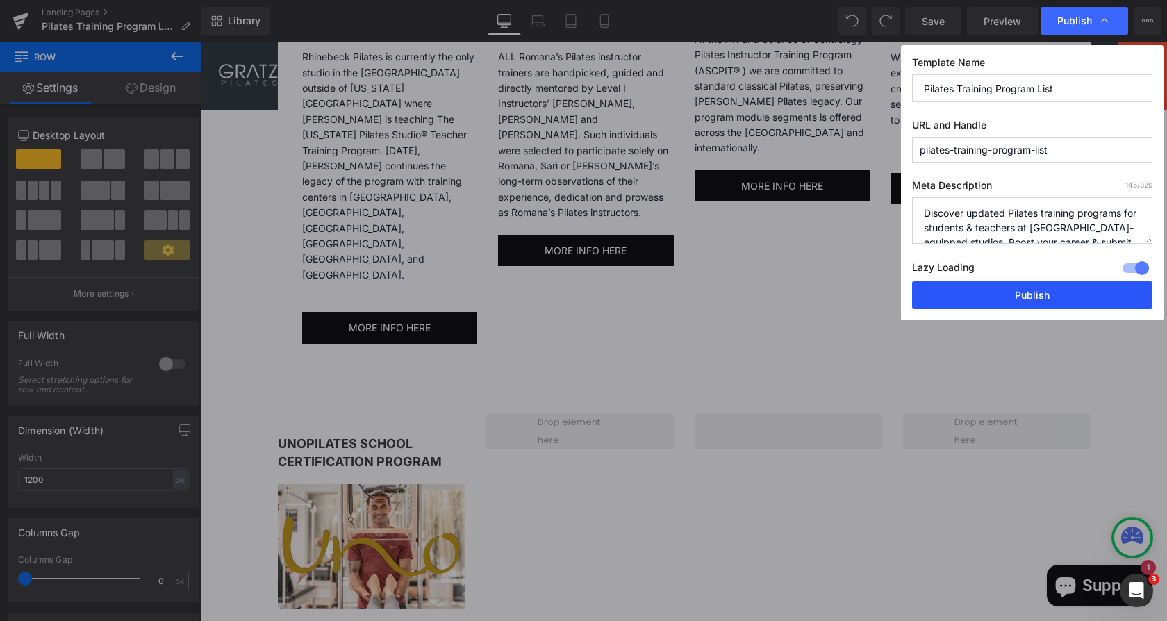
click at [1004, 306] on button "Publish" at bounding box center [1032, 295] width 240 height 28
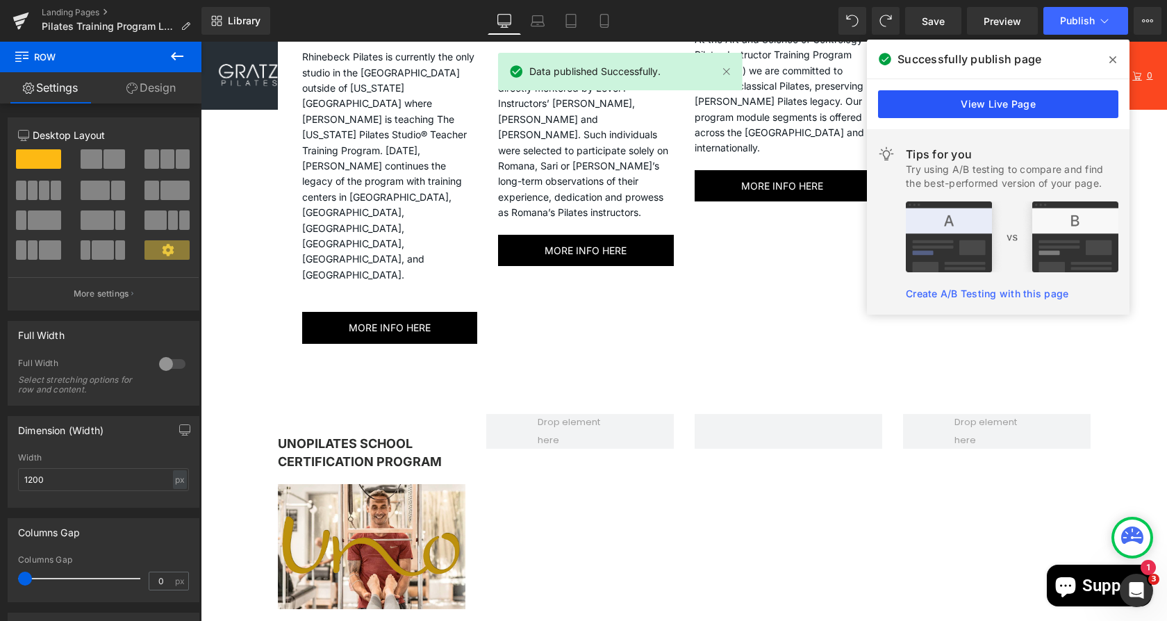
click at [940, 104] on link "View Live Page" at bounding box center [998, 104] width 240 height 28
